Goal: Task Accomplishment & Management: Manage account settings

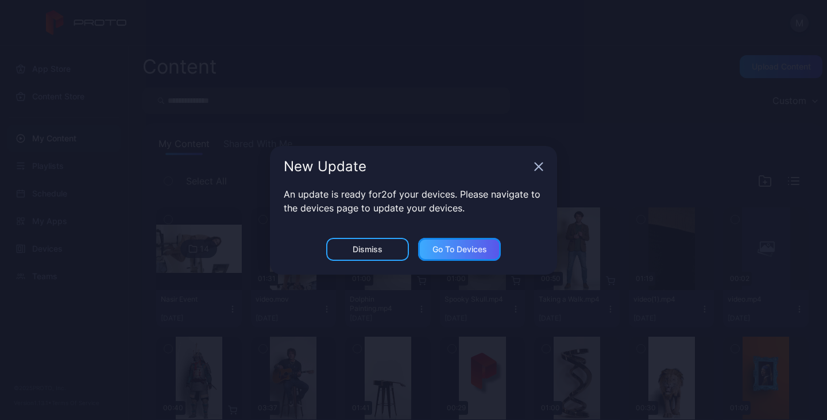
click at [440, 247] on div "Go to devices" at bounding box center [459, 249] width 55 height 9
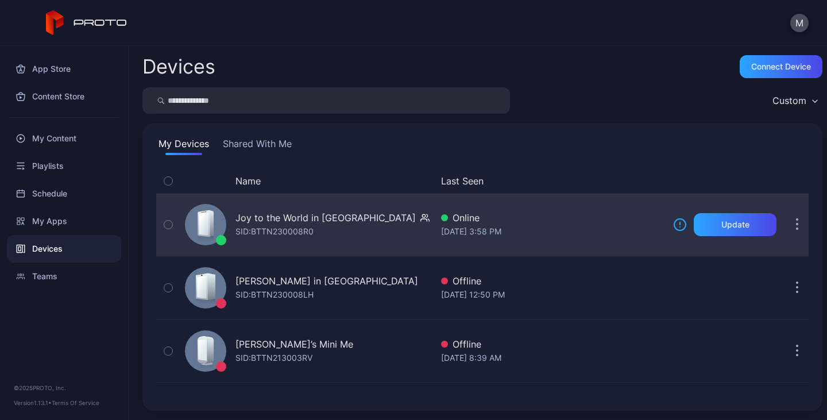
click at [796, 224] on icon "button" at bounding box center [797, 224] width 3 height 13
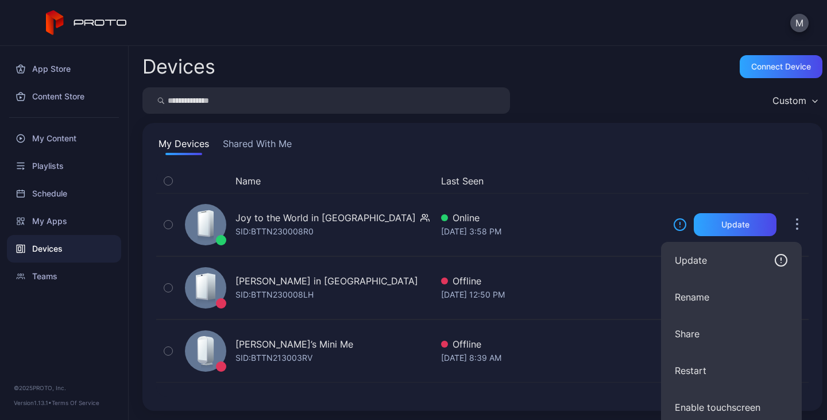
click at [582, 57] on div "Devices Connect device" at bounding box center [482, 66] width 680 height 23
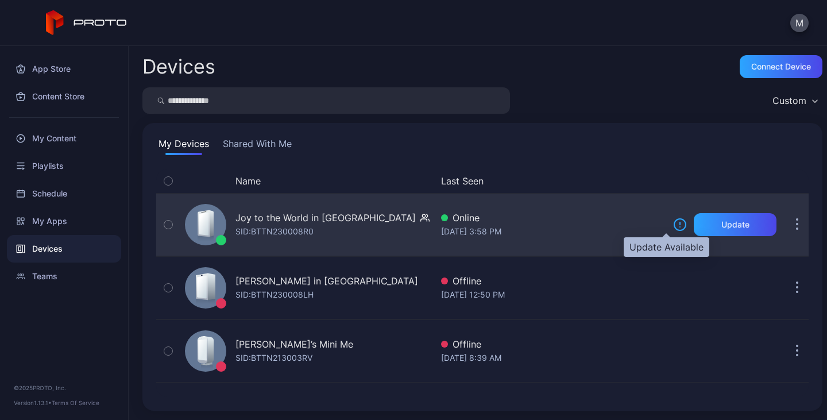
click at [673, 222] on icon at bounding box center [680, 225] width 14 height 14
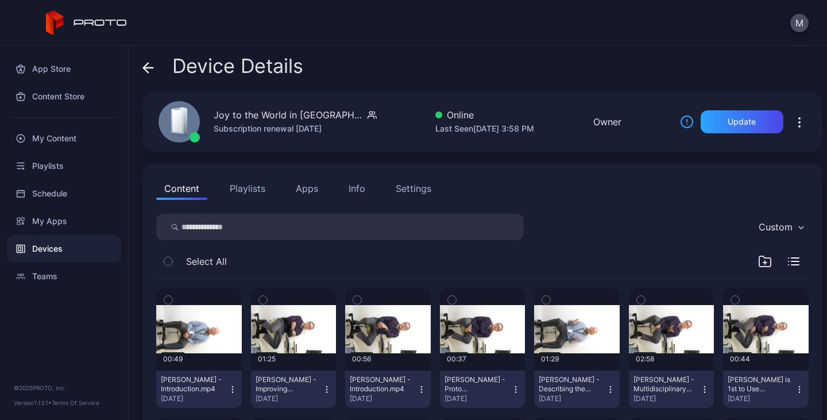
click at [420, 185] on div "Settings" at bounding box center [414, 188] width 36 height 14
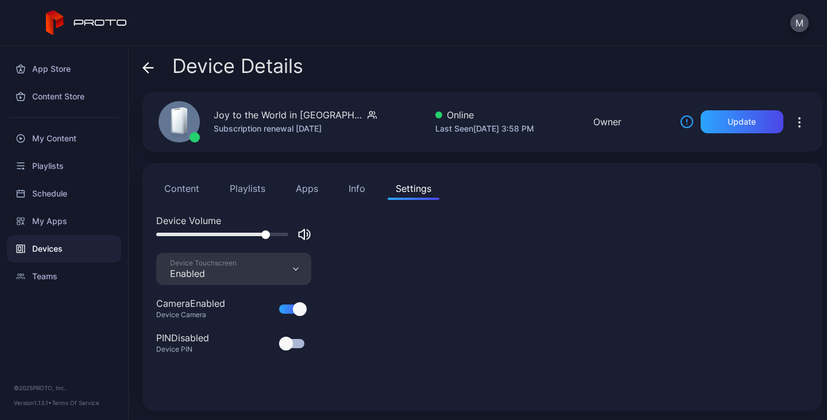
click at [359, 187] on div "Info" at bounding box center [357, 188] width 17 height 14
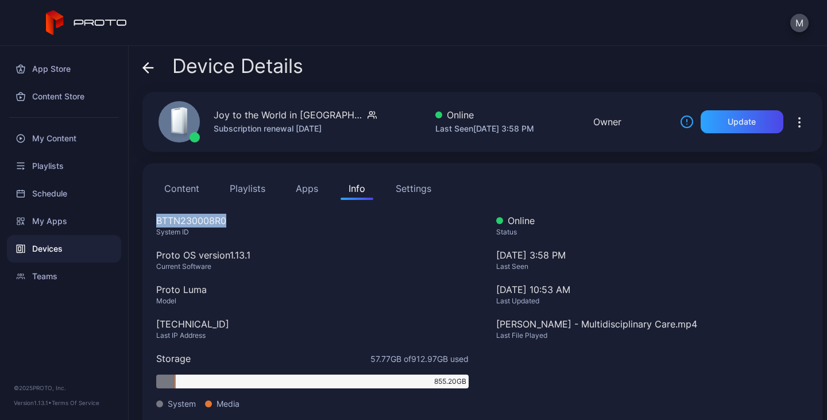
drag, startPoint x: 233, startPoint y: 218, endPoint x: 154, endPoint y: 222, distance: 78.8
click at [154, 222] on div "Content Playlists Apps Info Settings BTTN230008R0 System ID Proto OS version 1.…" at bounding box center [482, 401] width 680 height 477
copy div "BTTN230008R0"
